Goal: Task Accomplishment & Management: Complete application form

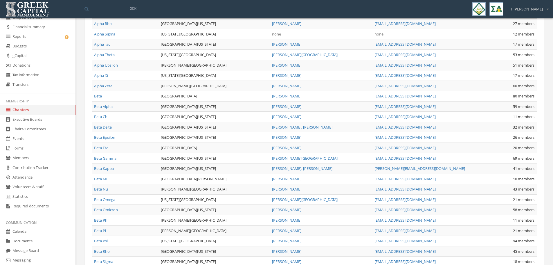
scroll to position [34, 0]
click at [26, 148] on link "Forms" at bounding box center [38, 150] width 76 height 10
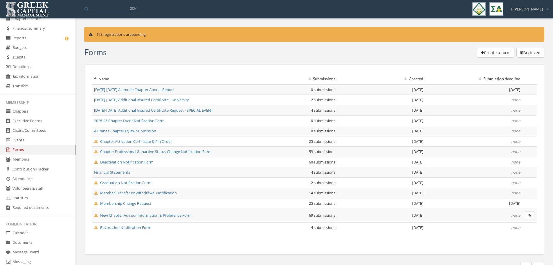
click at [138, 161] on span "Deactivation Notification Form" at bounding box center [124, 161] width 60 height 5
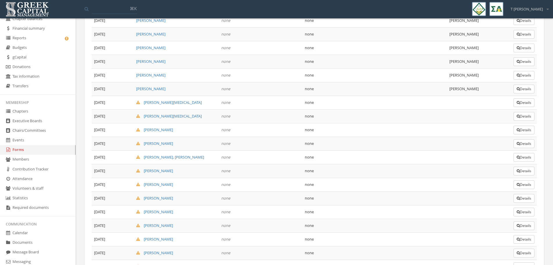
scroll to position [706, 0]
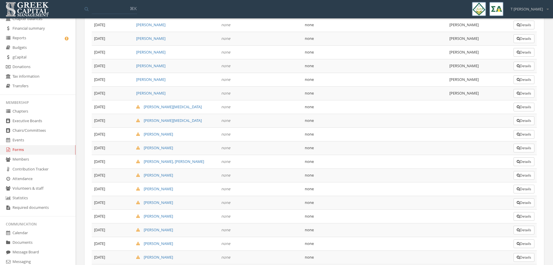
click at [524, 109] on button "Details" at bounding box center [524, 107] width 21 height 9
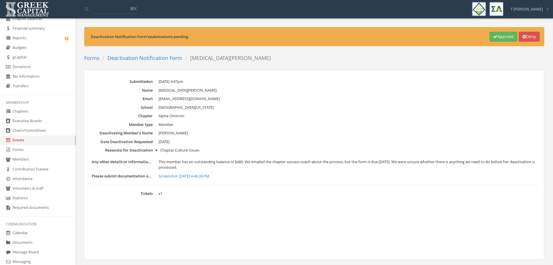
click at [137, 55] on link "Deactivation Notification Form" at bounding box center [144, 57] width 75 height 7
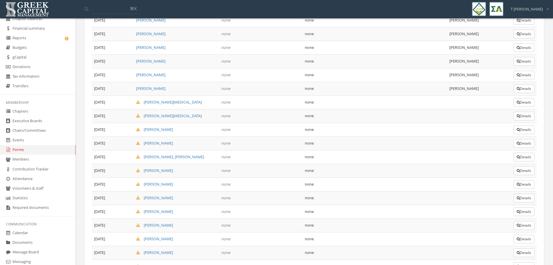
scroll to position [712, 0]
click at [523, 100] on button "Details" at bounding box center [524, 101] width 21 height 9
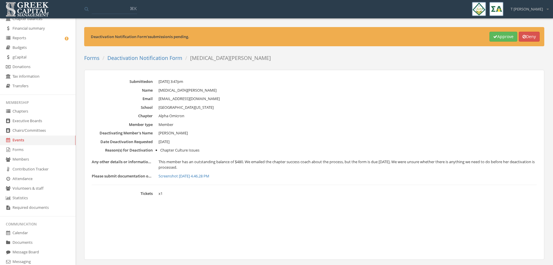
click at [163, 56] on link "Deactivation Notification Form" at bounding box center [144, 57] width 75 height 7
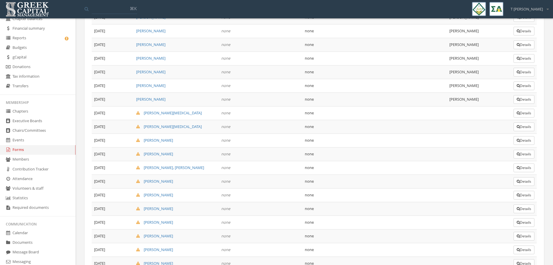
scroll to position [699, 0]
click at [521, 127] on button "Details" at bounding box center [524, 127] width 21 height 9
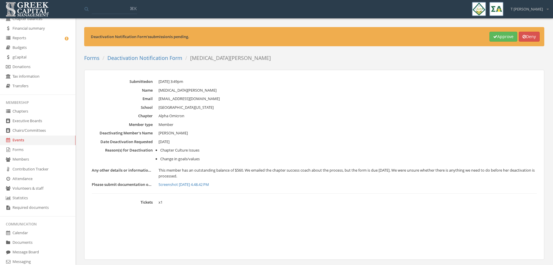
click at [150, 55] on link "Deactivation Notification Form" at bounding box center [144, 57] width 75 height 7
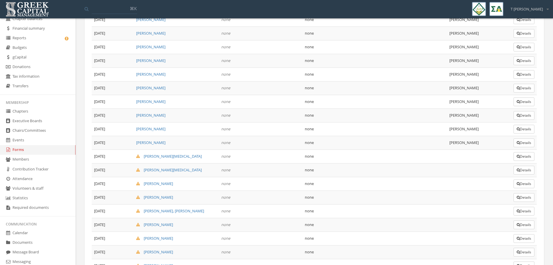
scroll to position [661, 0]
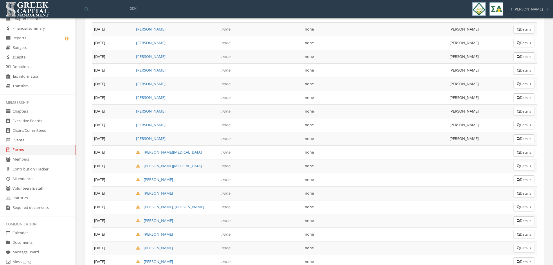
click at [527, 153] on button "Details" at bounding box center [524, 152] width 21 height 9
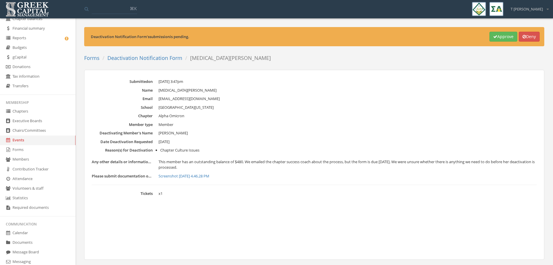
click at [148, 57] on link "Deactivation Notification Form" at bounding box center [144, 57] width 75 height 7
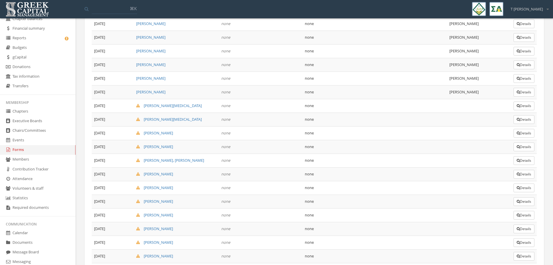
scroll to position [719, 0]
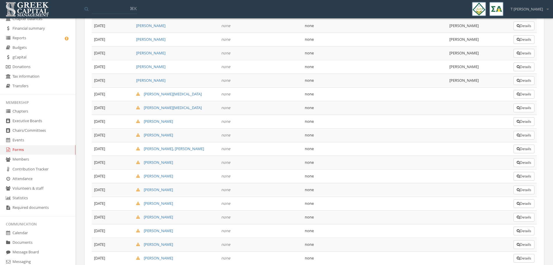
click at [519, 137] on button "Details" at bounding box center [524, 135] width 21 height 9
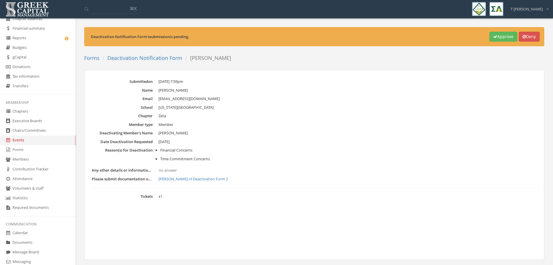
click at [206, 178] on link "[PERSON_NAME] of Deactivation Form 2" at bounding box center [348, 179] width 378 height 6
click at [502, 36] on button "Approve" at bounding box center [504, 37] width 28 height 10
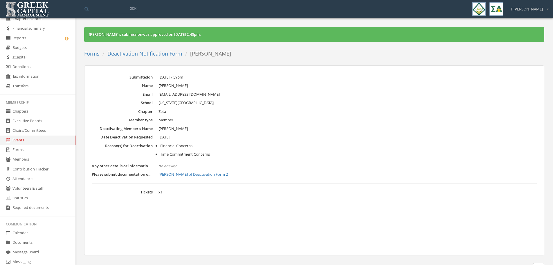
click at [152, 54] on link "Deactivation Notification Form" at bounding box center [144, 53] width 75 height 7
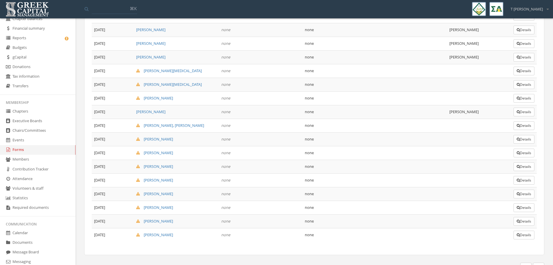
scroll to position [750, 0]
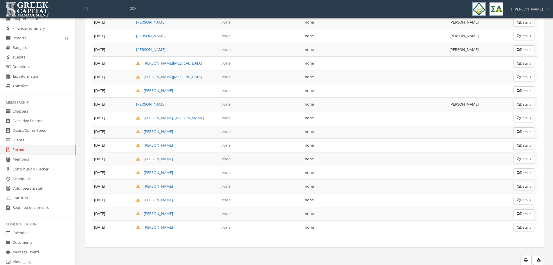
click at [522, 117] on button "Details" at bounding box center [524, 118] width 21 height 9
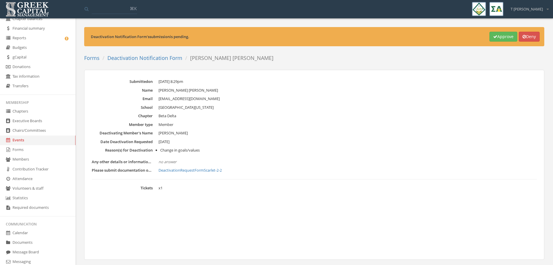
click at [184, 169] on link "DeactivationRequestFormScarlet-2-2" at bounding box center [348, 170] width 378 height 6
click at [189, 170] on link "DeactivationRequestFormScarlet-2-2" at bounding box center [348, 170] width 378 height 6
click at [496, 33] on button "Approve" at bounding box center [504, 37] width 28 height 10
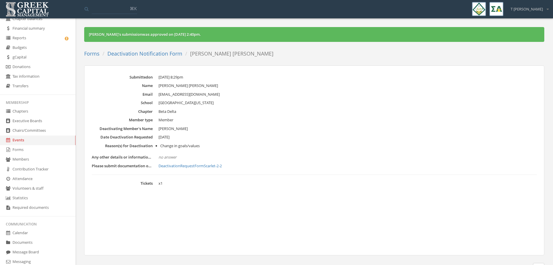
click at [148, 54] on link "Deactivation Notification Form" at bounding box center [144, 53] width 75 height 7
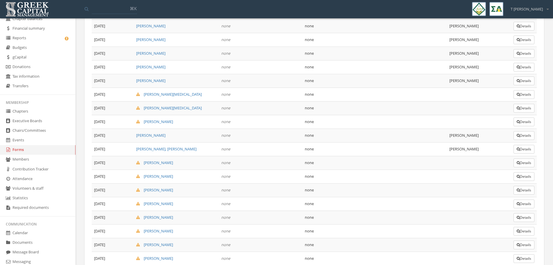
scroll to position [719, 0]
click at [523, 160] on button "Details" at bounding box center [524, 162] width 21 height 9
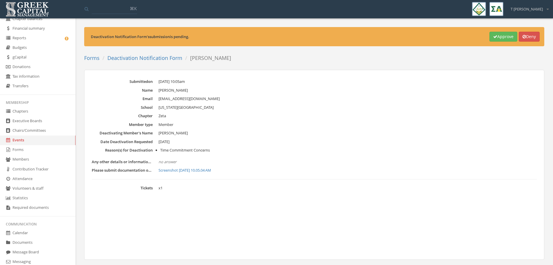
click at [174, 170] on link "Screenshot [DATE] 10.05.04 AM" at bounding box center [348, 170] width 378 height 6
click at [502, 35] on button "Approve" at bounding box center [504, 37] width 28 height 10
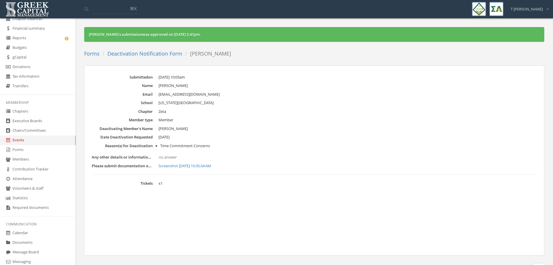
click at [147, 52] on link "Deactivation Notification Form" at bounding box center [144, 53] width 75 height 7
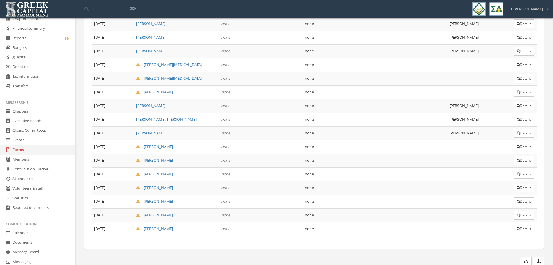
scroll to position [750, 0]
drag, startPoint x: 523, startPoint y: 147, endPoint x: 333, endPoint y: 154, distance: 191.0
click at [333, 154] on td "none" at bounding box center [375, 159] width 145 height 14
click at [522, 147] on button "Details" at bounding box center [524, 145] width 21 height 9
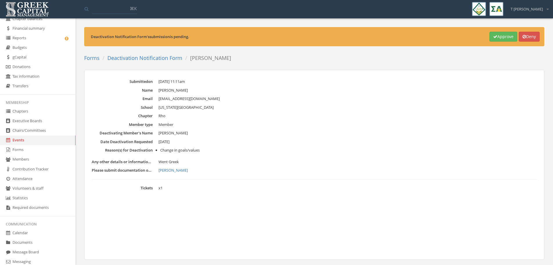
click at [172, 171] on link "[PERSON_NAME]" at bounding box center [348, 170] width 378 height 6
click at [507, 38] on button "Approve" at bounding box center [504, 37] width 28 height 10
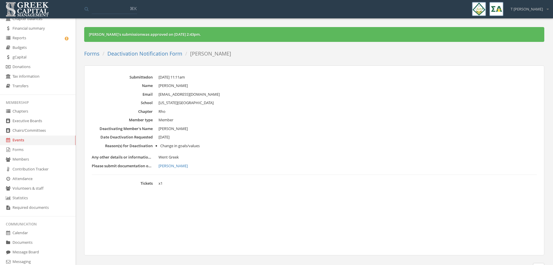
click at [149, 51] on link "Deactivation Notification Form" at bounding box center [144, 53] width 75 height 7
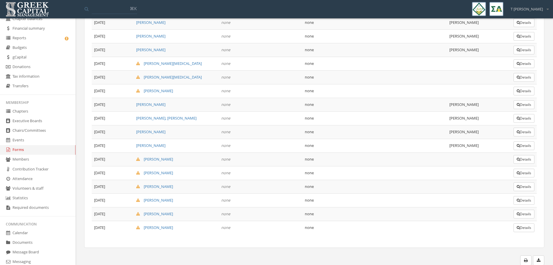
scroll to position [750, 0]
click at [530, 158] on button "Details" at bounding box center [524, 159] width 21 height 9
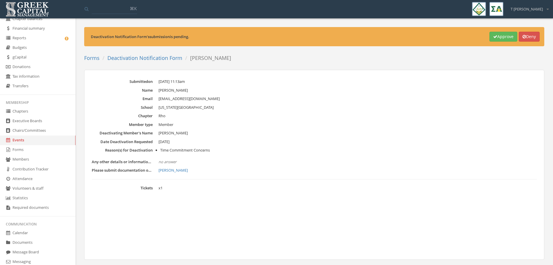
click at [173, 171] on link "[PERSON_NAME]" at bounding box center [348, 170] width 378 height 6
drag, startPoint x: 354, startPoint y: 54, endPoint x: 394, endPoint y: 47, distance: 40.7
click at [354, 54] on div at bounding box center [390, 58] width 309 height 12
click at [500, 38] on button "Approve" at bounding box center [504, 37] width 28 height 10
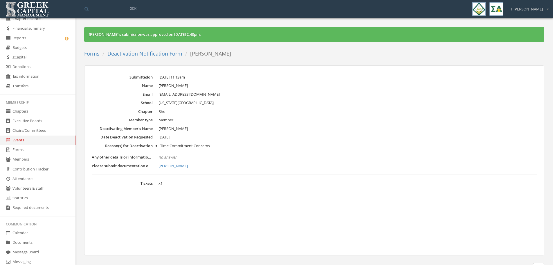
click at [160, 53] on link "Deactivation Notification Form" at bounding box center [144, 53] width 75 height 7
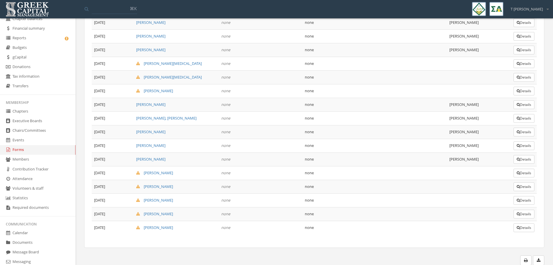
scroll to position [750, 0]
click at [525, 174] on button "Details" at bounding box center [524, 172] width 21 height 9
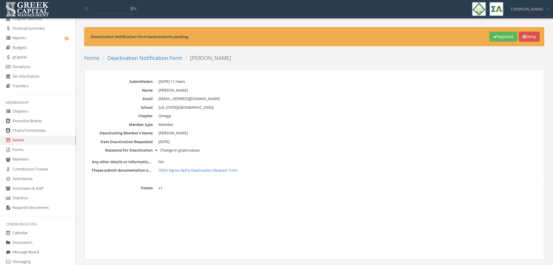
click at [200, 171] on link "SDSU Sigma Alpha Deactivation Request Form" at bounding box center [348, 170] width 378 height 6
click at [502, 38] on button "Approve" at bounding box center [504, 37] width 28 height 10
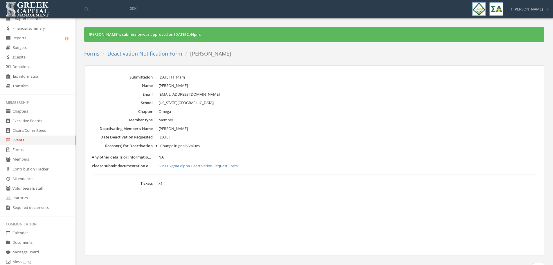
click at [149, 54] on link "Deactivation Notification Form" at bounding box center [144, 53] width 75 height 7
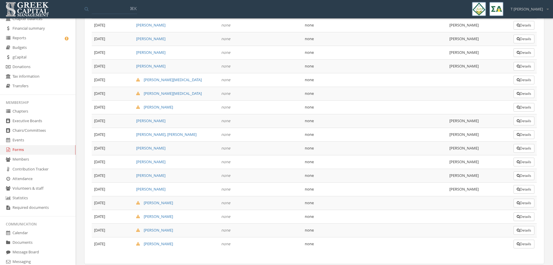
scroll to position [750, 0]
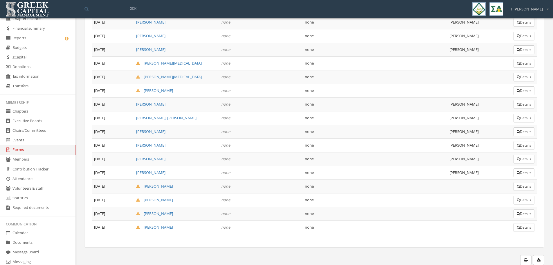
click at [526, 187] on button "Details" at bounding box center [524, 186] width 21 height 9
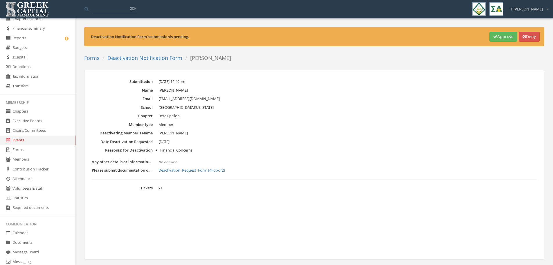
click at [201, 170] on link "Deactivation_Request_Form (4).doc (2)" at bounding box center [348, 170] width 378 height 6
click at [495, 34] on button "Approve" at bounding box center [504, 37] width 28 height 10
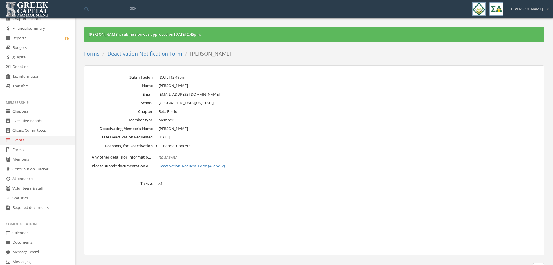
click at [153, 55] on link "Deactivation Notification Form" at bounding box center [144, 53] width 75 height 7
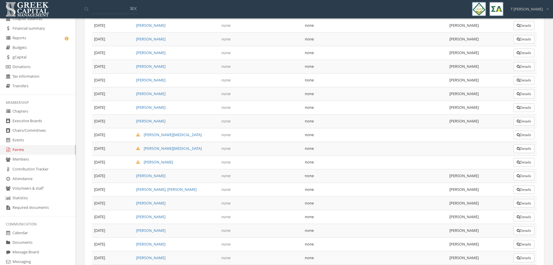
scroll to position [750, 0]
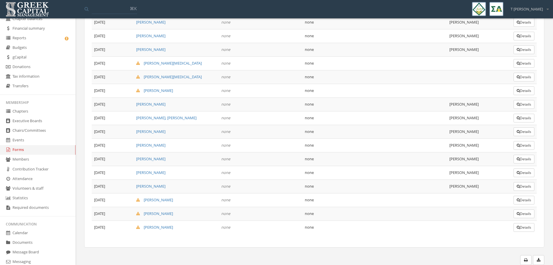
click at [523, 202] on button "Details" at bounding box center [524, 199] width 21 height 9
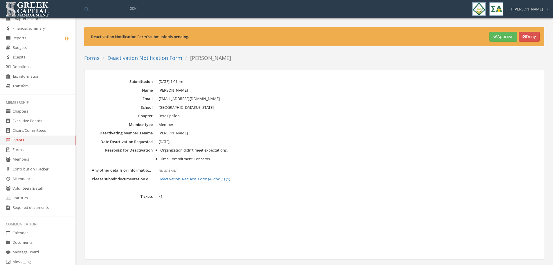
click at [208, 179] on link "Deactivation_Request_Form (4).doc (1) (1)" at bounding box center [348, 179] width 378 height 6
click at [151, 55] on link "Deactivation Notification Form" at bounding box center [144, 57] width 75 height 7
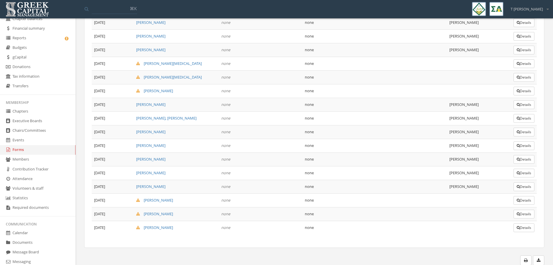
scroll to position [750, 0]
click at [521, 214] on button "Details" at bounding box center [524, 213] width 21 height 9
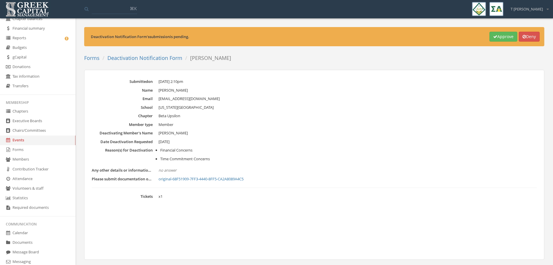
click at [209, 177] on link "original-68F51909-7FF3-4440-8FF5-CA2A8089A4C5" at bounding box center [348, 179] width 378 height 6
click at [502, 35] on button "Approve" at bounding box center [504, 37] width 28 height 10
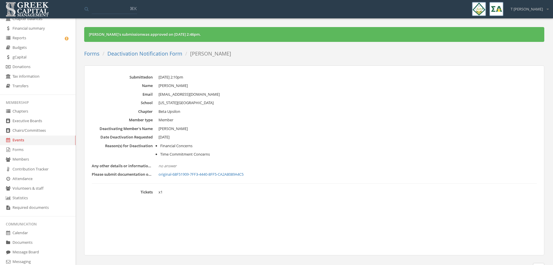
click at [143, 55] on link "Deactivation Notification Form" at bounding box center [144, 53] width 75 height 7
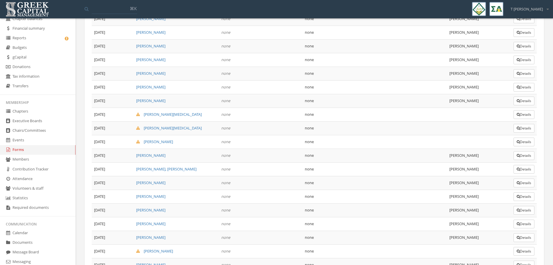
scroll to position [750, 0]
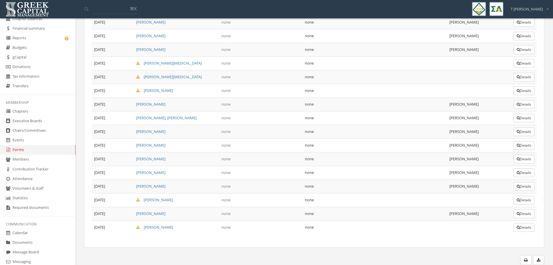
click at [522, 229] on button "Details" at bounding box center [524, 227] width 21 height 9
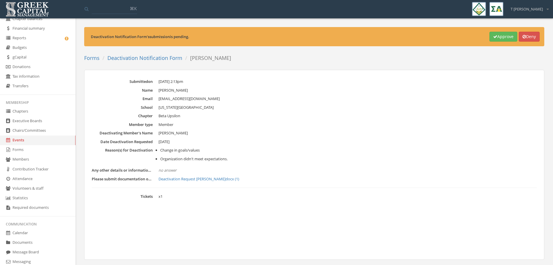
click at [203, 180] on link "Deactivation Request [PERSON_NAME]docx (1)" at bounding box center [348, 179] width 378 height 6
click at [356, 67] on div "Deactivation Notification Form 's submission is pending. Approve Deny Forms Dea…" at bounding box center [314, 152] width 469 height 250
click at [500, 36] on button "Approve" at bounding box center [504, 37] width 28 height 10
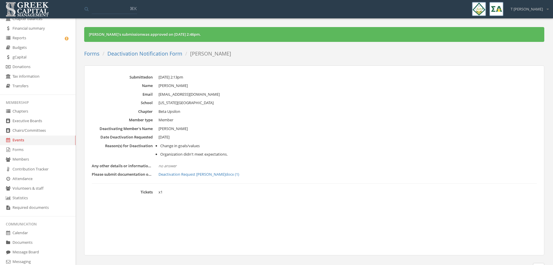
click at [141, 51] on link "Deactivation Notification Form" at bounding box center [144, 53] width 75 height 7
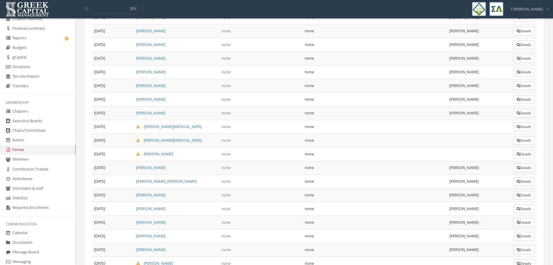
scroll to position [750, 0]
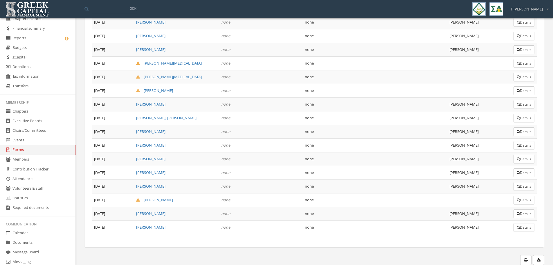
click at [31, 152] on link "Forms" at bounding box center [38, 150] width 76 height 10
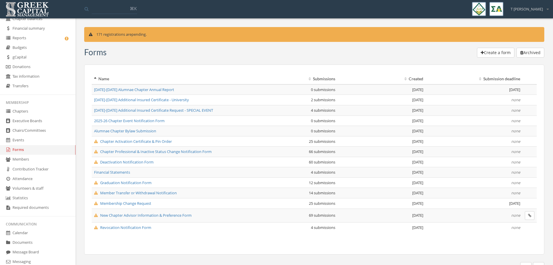
click at [134, 226] on span "Revocation Notification Form" at bounding box center [122, 226] width 57 height 5
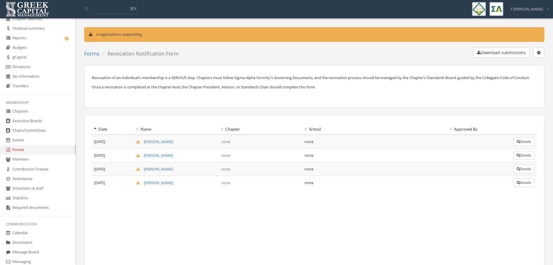
click at [525, 146] on button "Details" at bounding box center [524, 141] width 21 height 9
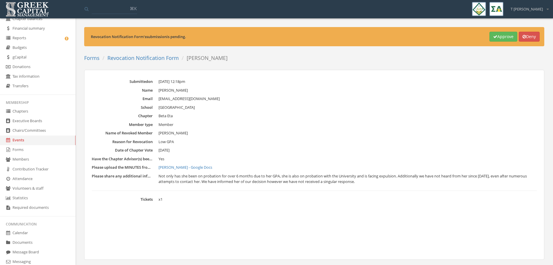
click at [188, 168] on link "[PERSON_NAME] - Google Docs" at bounding box center [348, 167] width 378 height 6
click at [497, 36] on button "Approve" at bounding box center [504, 37] width 28 height 10
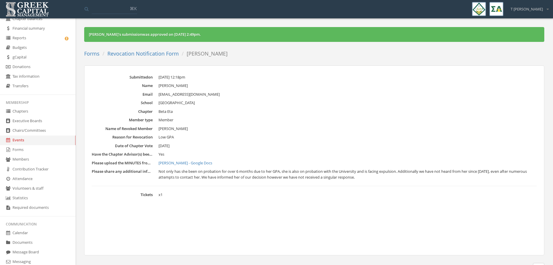
click at [152, 53] on link "Revocation Notification Form" at bounding box center [142, 53] width 71 height 7
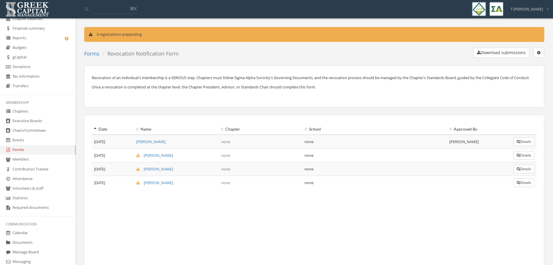
click at [527, 159] on button "Details" at bounding box center [524, 155] width 21 height 9
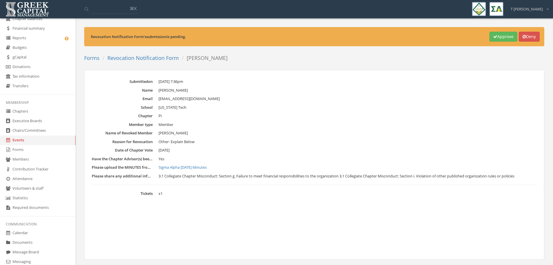
click at [194, 167] on link "Sigma Alpha [DATE] Minutes" at bounding box center [348, 167] width 378 height 6
click at [499, 37] on button "Approve" at bounding box center [504, 37] width 28 height 10
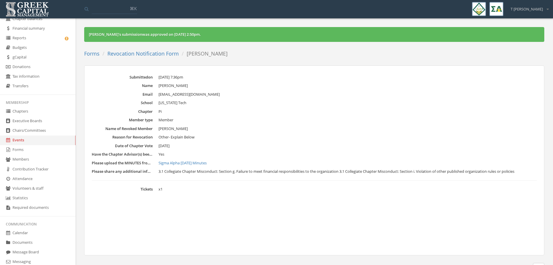
click at [149, 53] on link "Revocation Notification Form" at bounding box center [142, 53] width 71 height 7
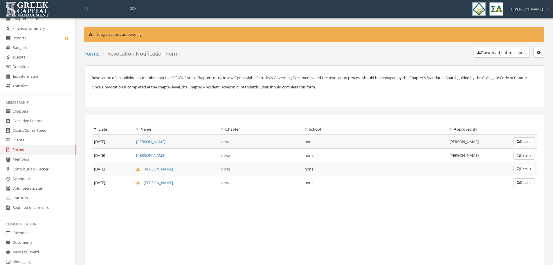
click at [531, 173] on button "Details" at bounding box center [524, 168] width 21 height 9
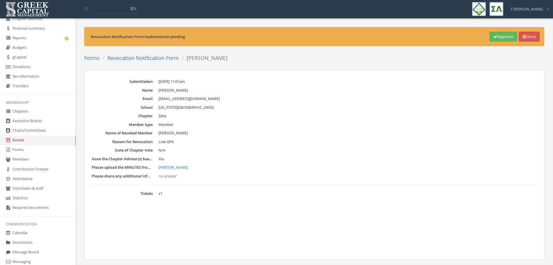
click at [174, 168] on link "[PERSON_NAME]" at bounding box center [348, 167] width 378 height 6
click at [501, 34] on button "Approve" at bounding box center [504, 37] width 28 height 10
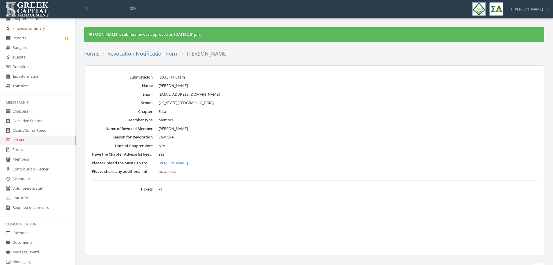
click at [143, 54] on link "Revocation Notification Form" at bounding box center [142, 53] width 71 height 7
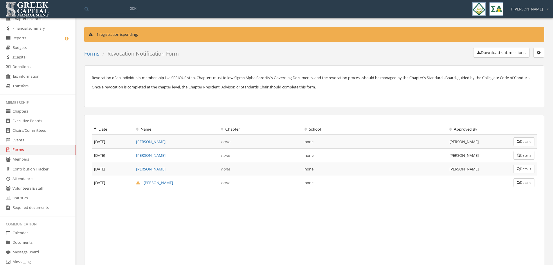
click at [527, 187] on button "Details" at bounding box center [524, 182] width 21 height 9
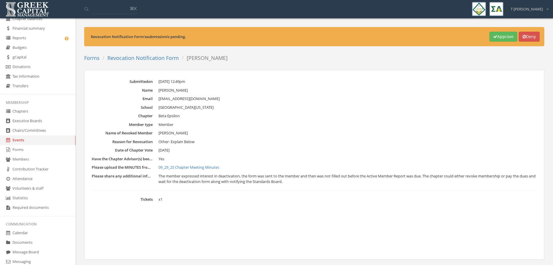
click at [197, 165] on link "09_29_25 Chapter Meeting Minutes" at bounding box center [348, 167] width 378 height 6
click at [494, 36] on button "Approve" at bounding box center [504, 37] width 28 height 10
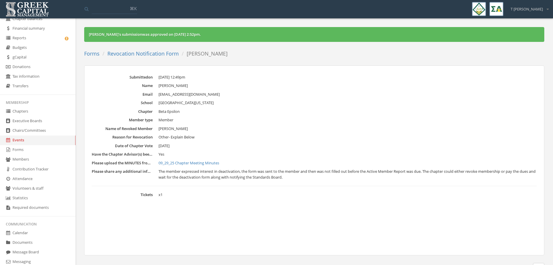
click at [18, 148] on link "Forms" at bounding box center [38, 150] width 76 height 10
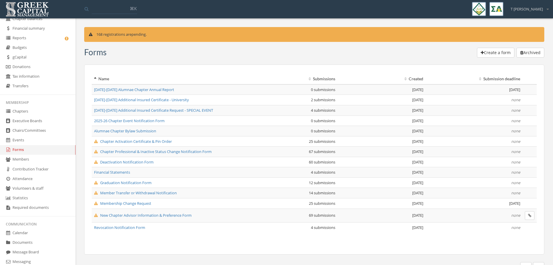
click at [131, 192] on span "Member Transfer or Withdrawal Notification" at bounding box center [135, 192] width 83 height 5
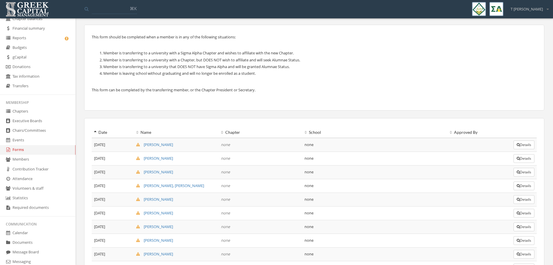
scroll to position [44, 0]
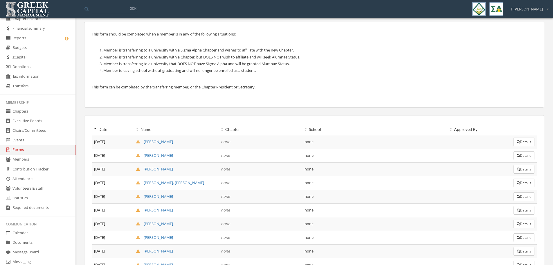
click at [518, 141] on icon "button" at bounding box center [518, 141] width 3 height 3
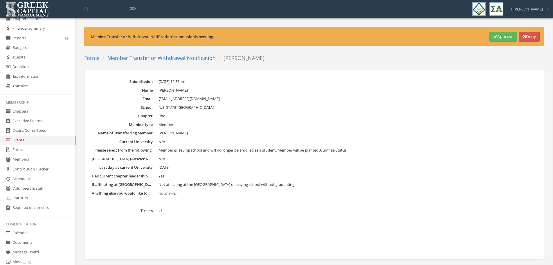
click at [497, 37] on button "Approve" at bounding box center [504, 37] width 28 height 10
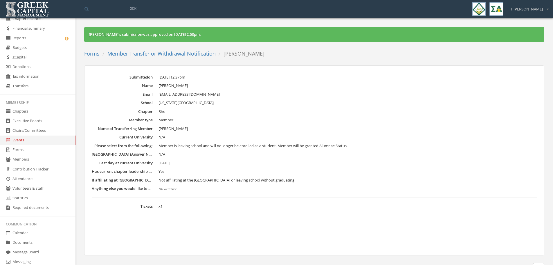
click at [167, 56] on link "Member Transfer or Withdrawal Notification" at bounding box center [161, 53] width 108 height 7
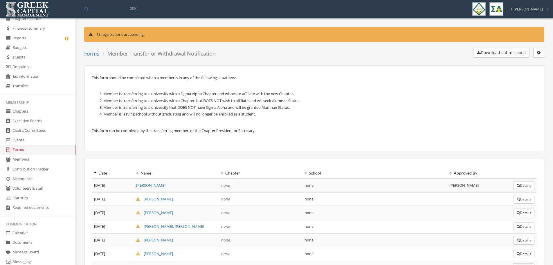
click at [519, 202] on button "Details" at bounding box center [524, 199] width 21 height 9
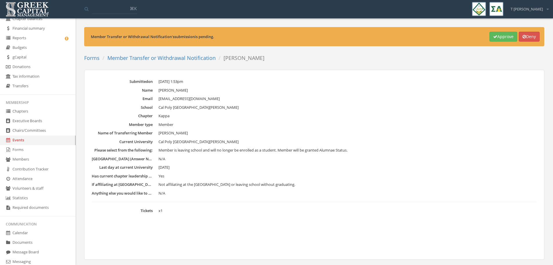
drag, startPoint x: 265, startPoint y: 110, endPoint x: 297, endPoint y: 96, distance: 34.6
click at [297, 96] on dl "Submitted on [DATE] 1:53pm Name [PERSON_NAME] Email [PERSON_NAME][EMAIL_ADDRESS…" at bounding box center [314, 146] width 445 height 135
click at [502, 34] on button "Approve" at bounding box center [504, 37] width 28 height 10
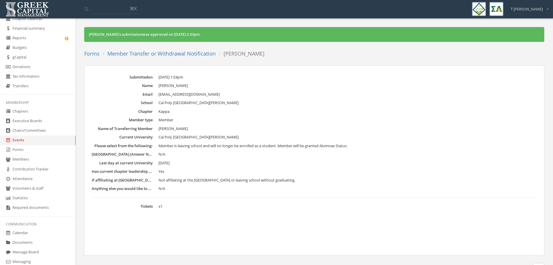
click at [170, 54] on link "Member Transfer or Withdrawal Notification" at bounding box center [161, 53] width 108 height 7
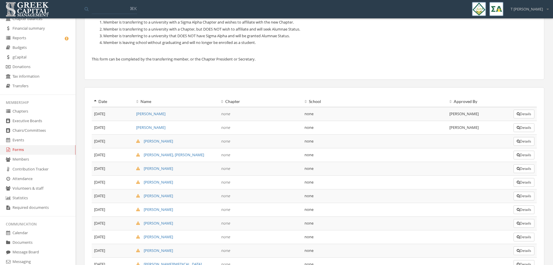
scroll to position [80, 0]
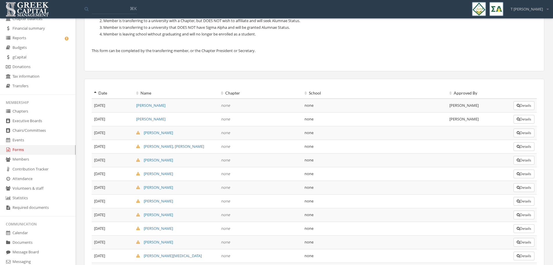
click at [524, 135] on button "Details" at bounding box center [524, 132] width 21 height 9
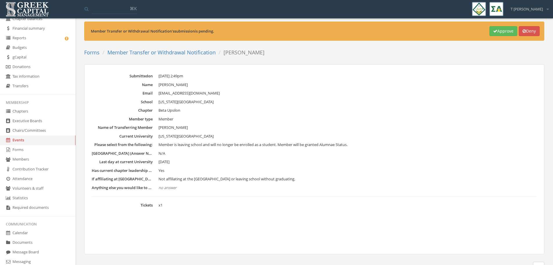
scroll to position [7, 0]
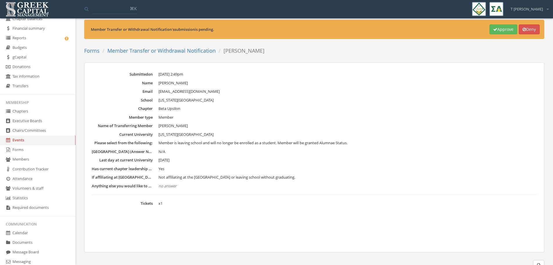
click at [502, 27] on button "Approve" at bounding box center [504, 29] width 28 height 10
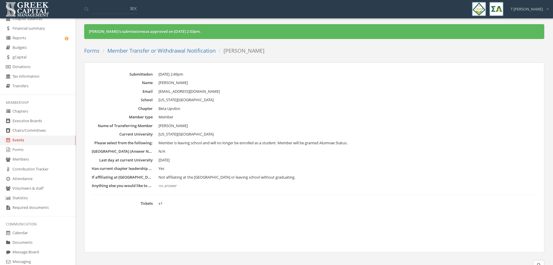
scroll to position [0, 0]
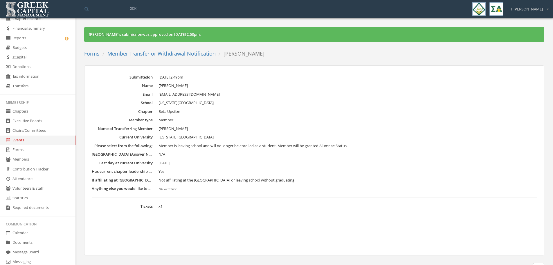
click at [157, 55] on link "Member Transfer or Withdrawal Notification" at bounding box center [161, 53] width 108 height 7
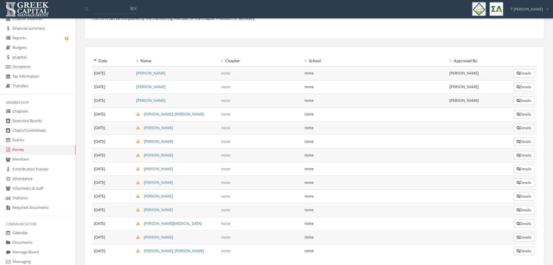
scroll to position [116, 0]
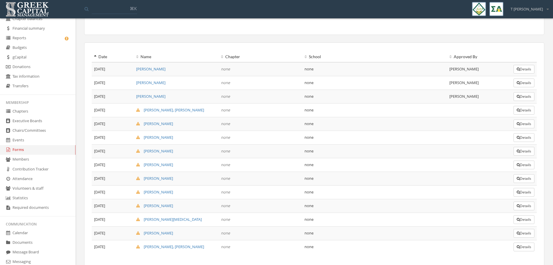
click at [528, 110] on button "Details" at bounding box center [524, 110] width 21 height 9
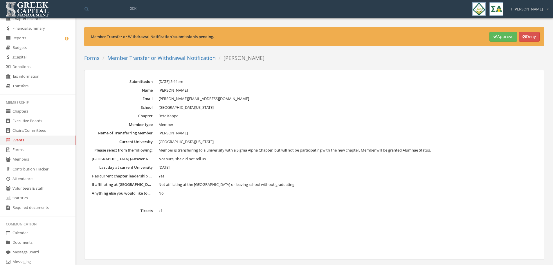
click at [499, 35] on button "Approve" at bounding box center [504, 37] width 28 height 10
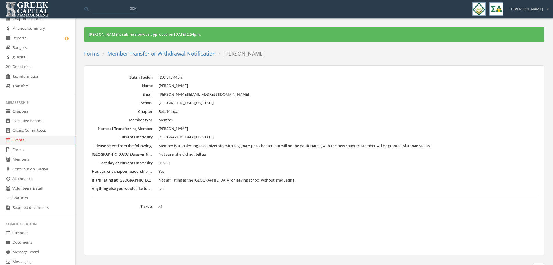
click at [207, 53] on link "Member Transfer or Withdrawal Notification" at bounding box center [161, 53] width 108 height 7
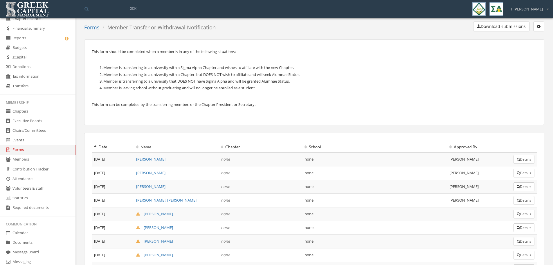
scroll to position [109, 0]
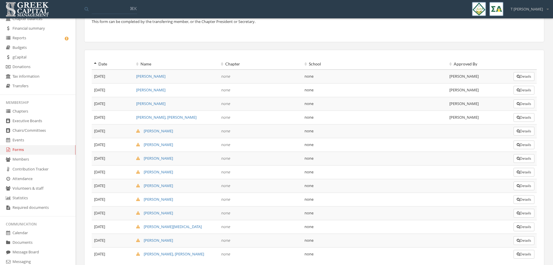
click at [522, 132] on button "Details" at bounding box center [524, 131] width 21 height 9
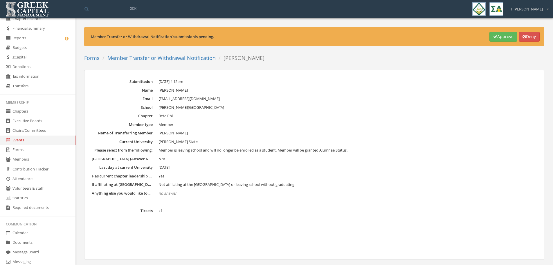
scroll to position [12, 0]
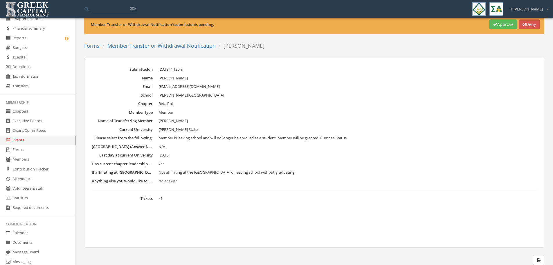
click at [496, 23] on button "Approve" at bounding box center [504, 24] width 28 height 10
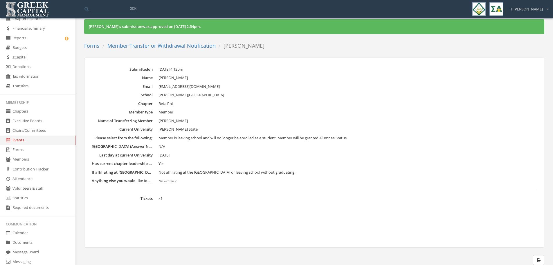
scroll to position [0, 0]
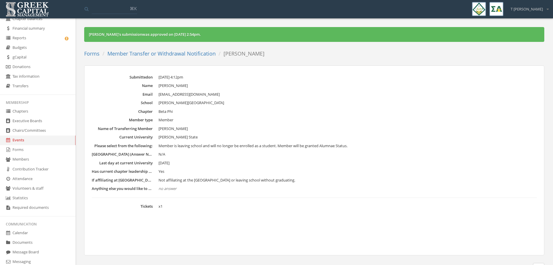
click at [152, 55] on link "Member Transfer or Withdrawal Notification" at bounding box center [161, 53] width 108 height 7
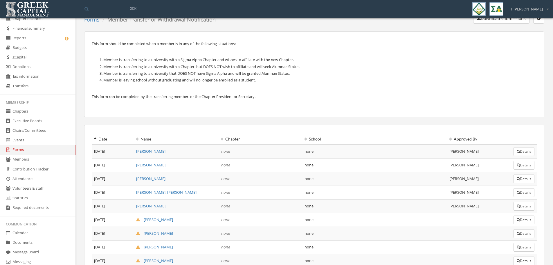
scroll to position [109, 0]
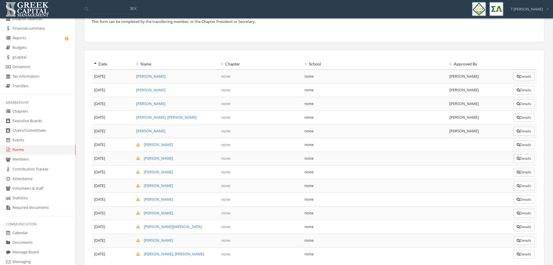
click at [526, 145] on button "Details" at bounding box center [524, 144] width 21 height 9
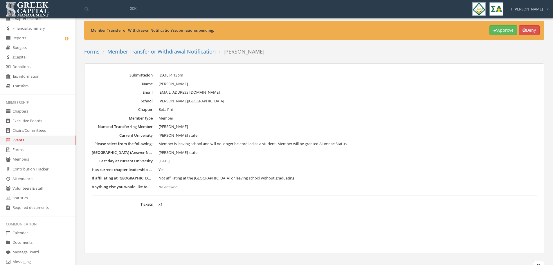
scroll to position [12, 0]
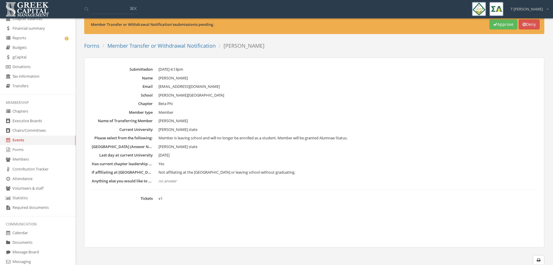
click at [499, 25] on button "Approve" at bounding box center [504, 24] width 28 height 10
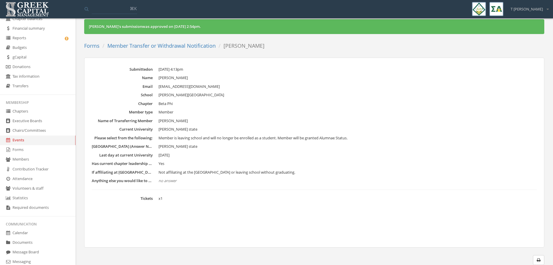
scroll to position [0, 0]
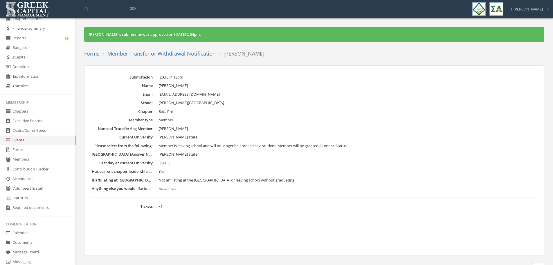
click at [176, 53] on link "Member Transfer or Withdrawal Notification" at bounding box center [161, 53] width 108 height 7
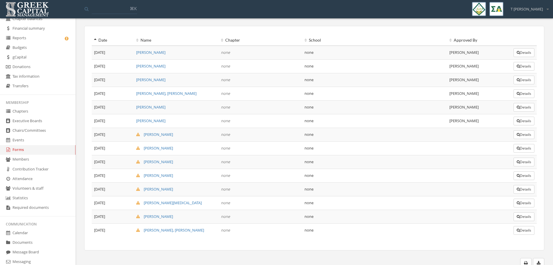
scroll to position [136, 0]
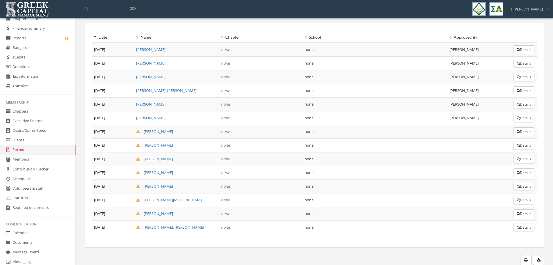
click at [527, 131] on button "Details" at bounding box center [524, 131] width 21 height 9
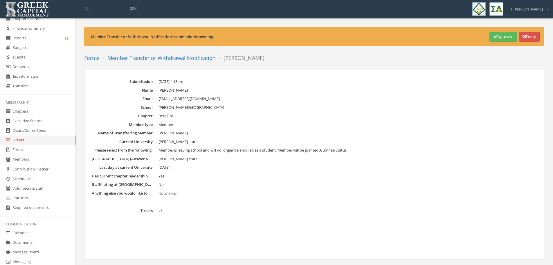
click at [501, 35] on button "Approve" at bounding box center [504, 37] width 28 height 10
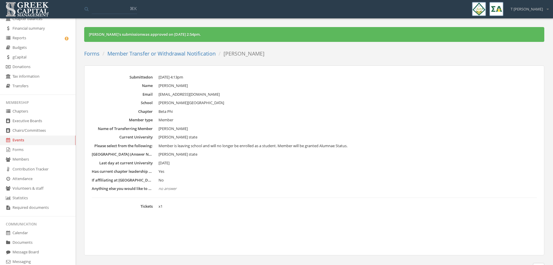
drag, startPoint x: 343, startPoint y: 125, endPoint x: 285, endPoint y: 112, distance: 60.2
click at [285, 112] on dd "Beta Phi" at bounding box center [348, 112] width 378 height 6
click at [180, 53] on link "Member Transfer or Withdrawal Notification" at bounding box center [161, 53] width 108 height 7
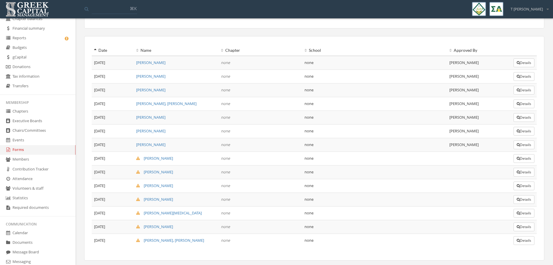
scroll to position [136, 0]
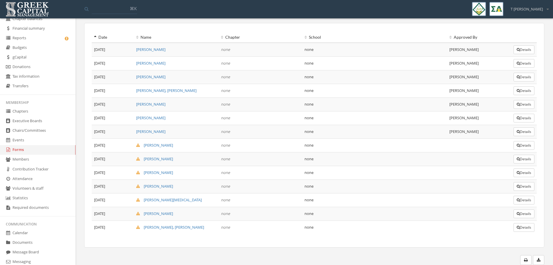
click at [530, 148] on button "Details" at bounding box center [524, 145] width 21 height 9
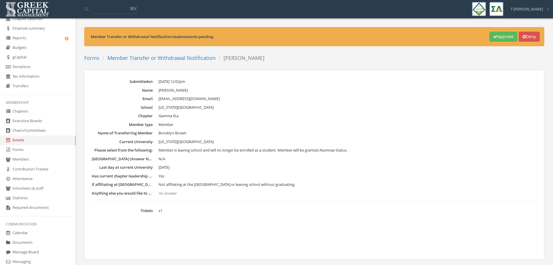
click at [501, 36] on button "Approve" at bounding box center [504, 37] width 28 height 10
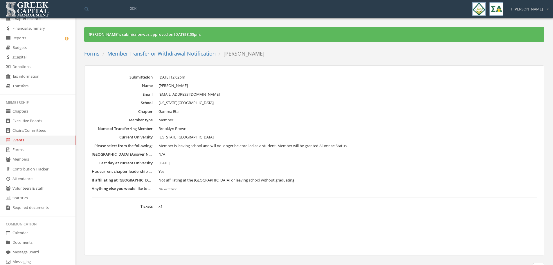
click at [134, 54] on link "Member Transfer or Withdrawal Notification" at bounding box center [161, 53] width 108 height 7
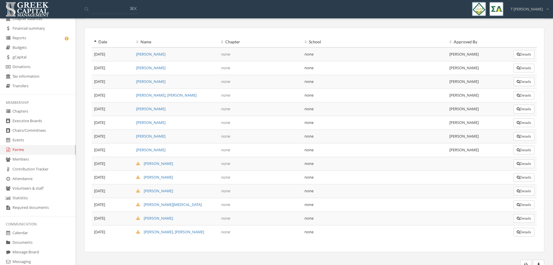
scroll to position [136, 0]
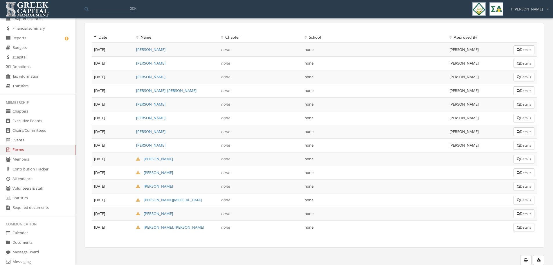
click at [525, 159] on button "Details" at bounding box center [524, 159] width 21 height 9
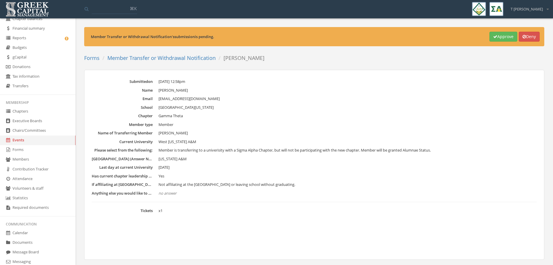
click at [495, 34] on button "Approve" at bounding box center [504, 37] width 28 height 10
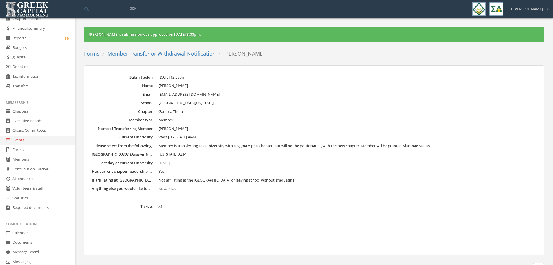
click at [150, 55] on link "Member Transfer or Withdrawal Notification" at bounding box center [161, 53] width 108 height 7
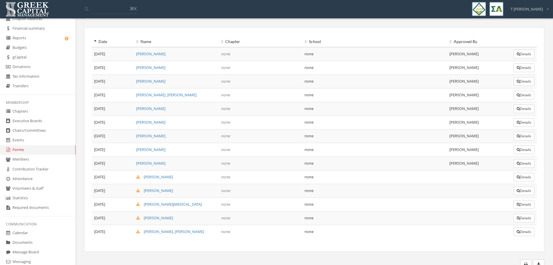
scroll to position [136, 0]
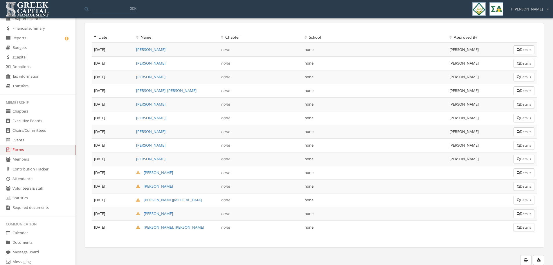
click at [524, 173] on button "Details" at bounding box center [524, 172] width 21 height 9
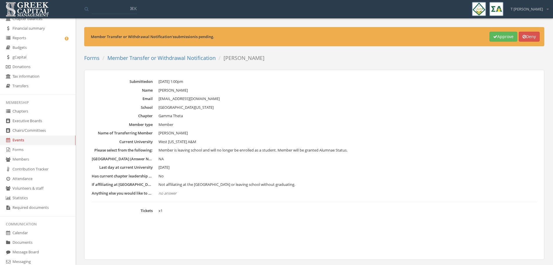
click at [499, 35] on button "Approve" at bounding box center [504, 37] width 28 height 10
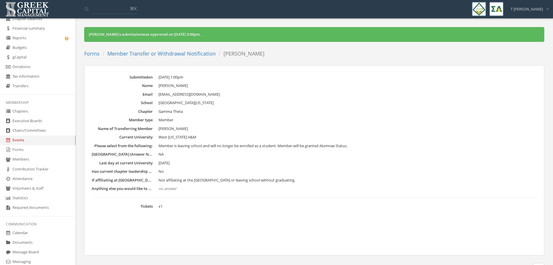
click at [173, 57] on li "Member Transfer or Withdrawal Notification" at bounding box center [158, 54] width 116 height 8
click at [173, 53] on link "Member Transfer or Withdrawal Notification" at bounding box center [161, 53] width 108 height 7
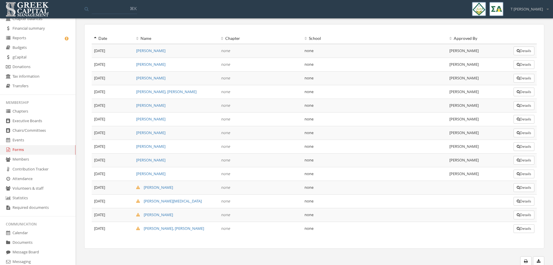
scroll to position [136, 0]
click at [518, 189] on button "Details" at bounding box center [524, 186] width 21 height 9
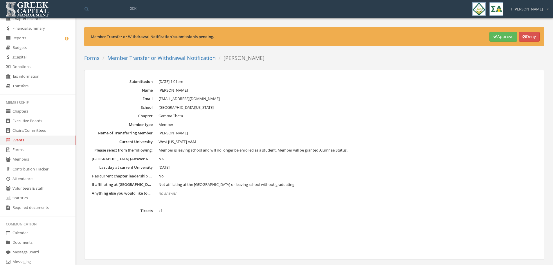
click at [493, 38] on icon "button" at bounding box center [495, 37] width 4 height 4
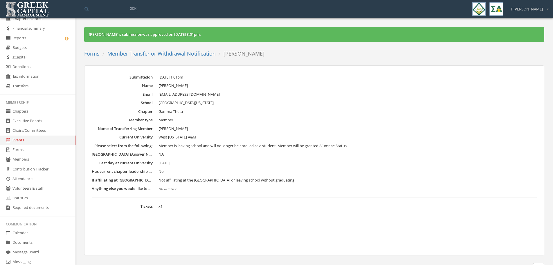
click at [157, 51] on link "Member Transfer or Withdrawal Notification" at bounding box center [161, 53] width 108 height 7
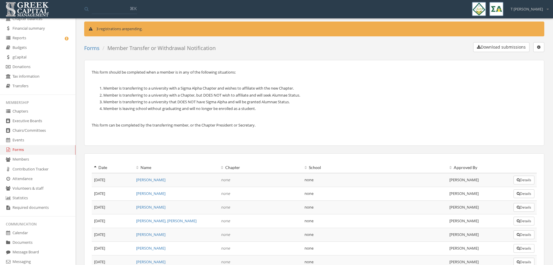
scroll to position [136, 0]
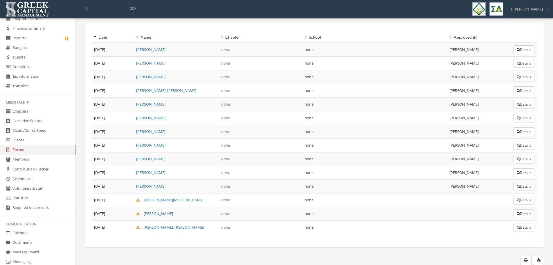
click at [528, 201] on button "Details" at bounding box center [524, 199] width 21 height 9
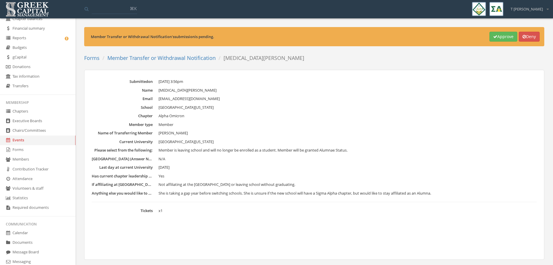
click at [502, 36] on button "Approve" at bounding box center [504, 37] width 28 height 10
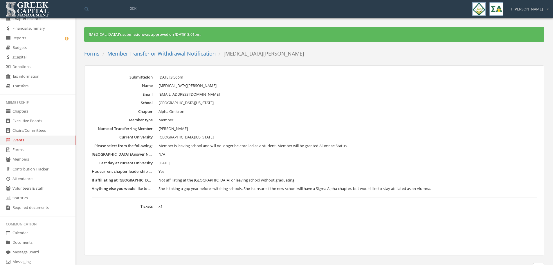
click at [166, 54] on link "Member Transfer or Withdrawal Notification" at bounding box center [161, 53] width 108 height 7
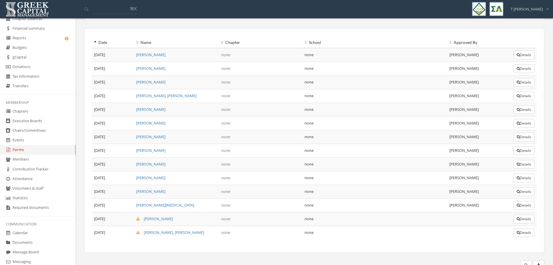
scroll to position [136, 0]
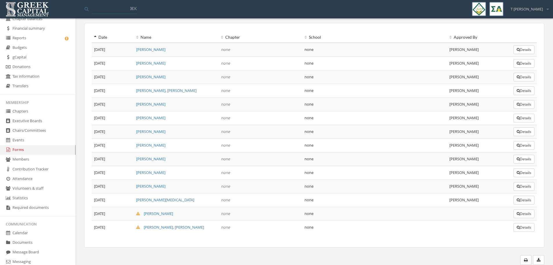
click at [524, 214] on button "Details" at bounding box center [524, 213] width 21 height 9
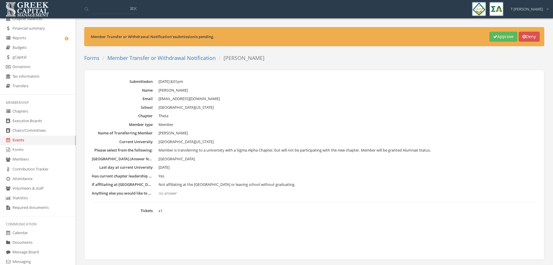
click at [501, 37] on button "Approve" at bounding box center [504, 37] width 28 height 10
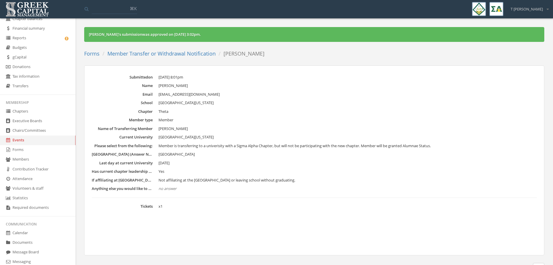
drag, startPoint x: 164, startPoint y: 52, endPoint x: 155, endPoint y: 47, distance: 10.4
click at [164, 52] on link "Member Transfer or Withdrawal Notification" at bounding box center [161, 53] width 108 height 7
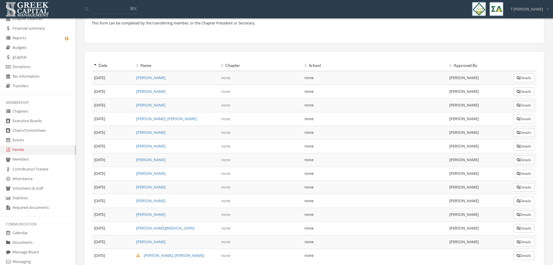
scroll to position [136, 0]
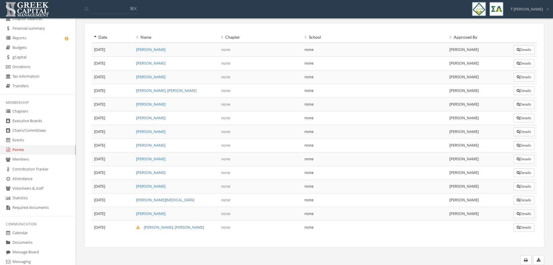
click at [520, 225] on button "Details" at bounding box center [524, 227] width 21 height 9
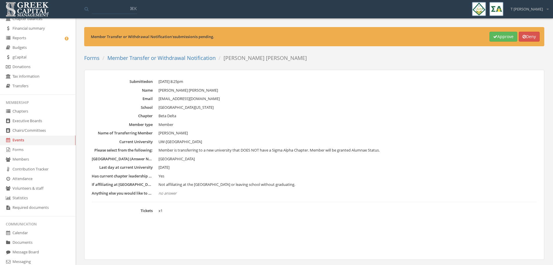
drag, startPoint x: 282, startPoint y: 124, endPoint x: 450, endPoint y: 139, distance: 169.4
click at [451, 145] on dl "Submitted on [DATE] 8:25pm Name [PERSON_NAME] [PERSON_NAME] Email [EMAIL_ADDRES…" at bounding box center [314, 146] width 445 height 135
click at [493, 37] on icon "button" at bounding box center [495, 37] width 4 height 4
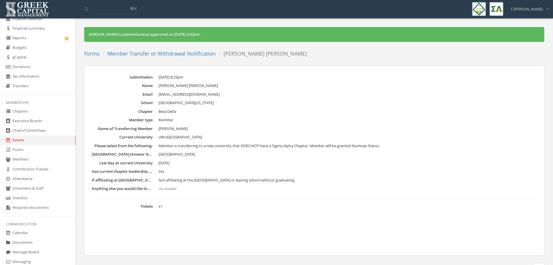
click at [13, 150] on link "Forms" at bounding box center [38, 150] width 76 height 10
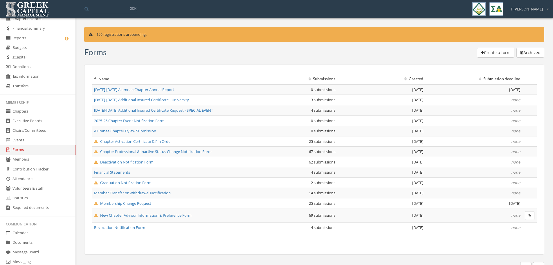
click at [27, 37] on link "Reports" at bounding box center [38, 38] width 76 height 10
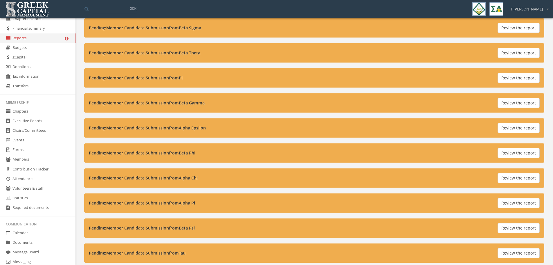
scroll to position [1312, 0]
